Goal: Information Seeking & Learning: Learn about a topic

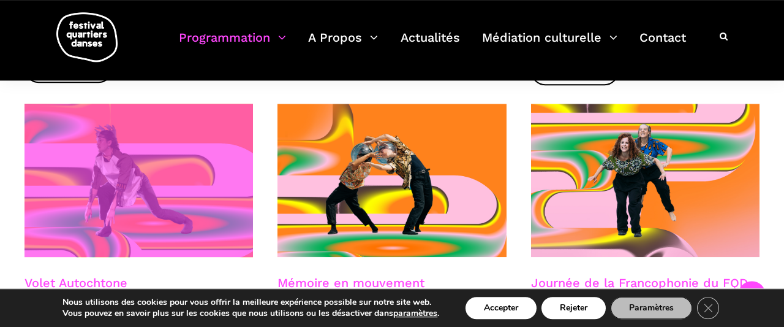
scroll to position [637, 0]
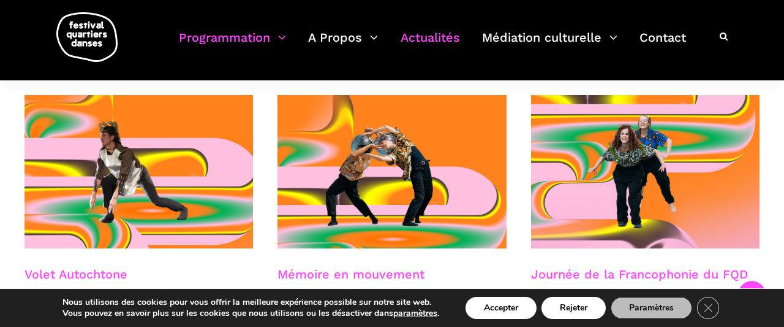
click at [427, 37] on link "Actualités" at bounding box center [430, 45] width 59 height 36
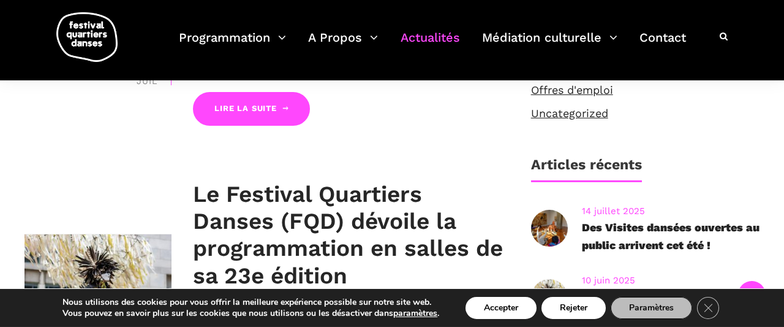
scroll to position [510, 0]
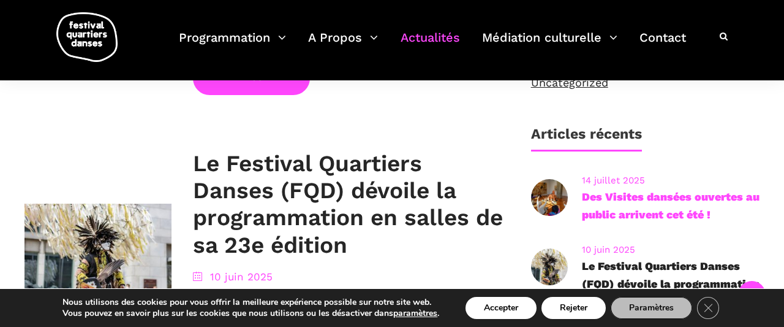
click at [631, 210] on link "Des Visites dansées ouvertes au public arrivent cet été !" at bounding box center [671, 205] width 178 height 31
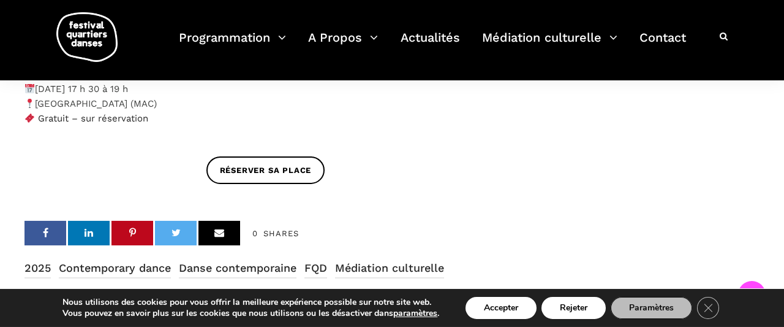
scroll to position [956, 0]
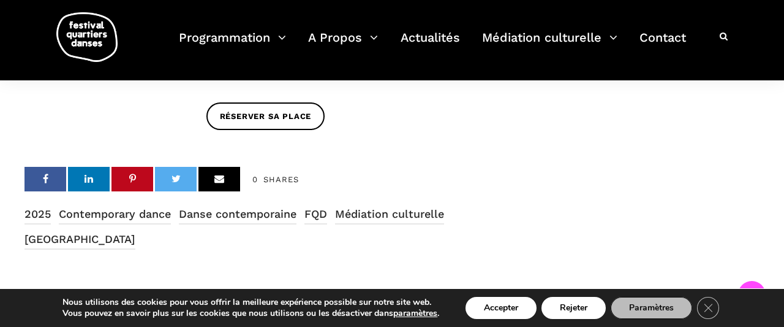
click at [46, 175] on icon at bounding box center [46, 178] width 6 height 10
